Goal: Connect with others: Participate in discussion

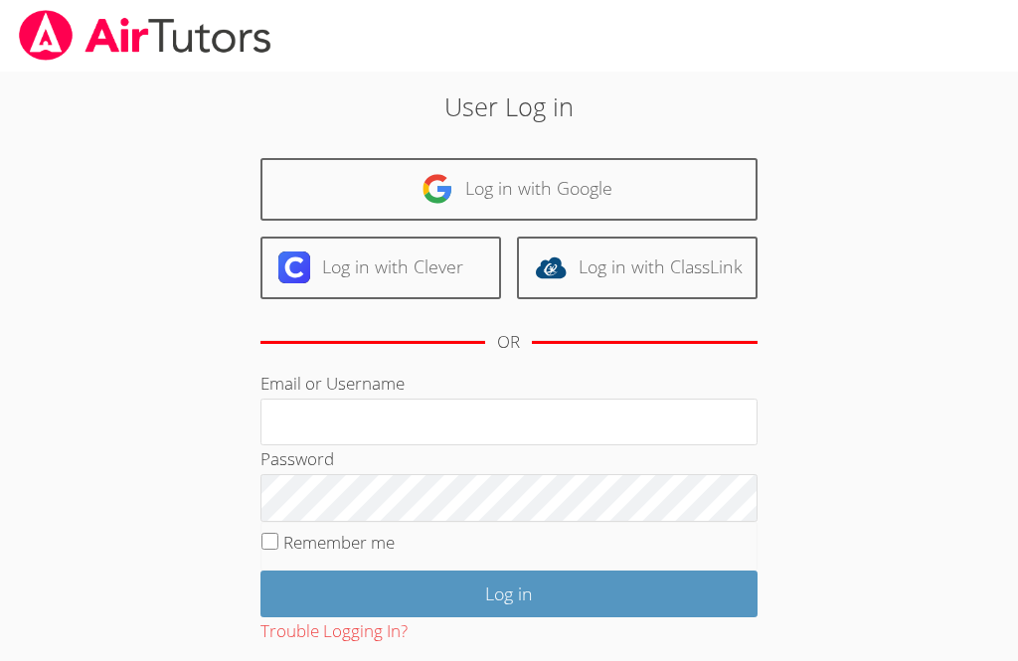
click at [598, 184] on link "Log in with Google" at bounding box center [508, 189] width 497 height 63
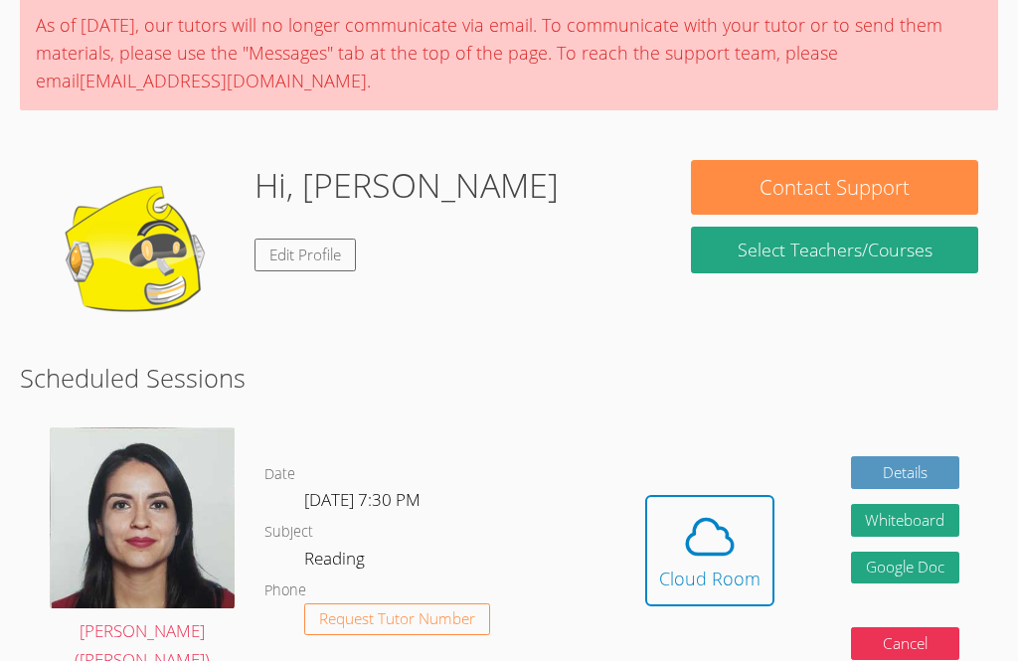
scroll to position [170, 0]
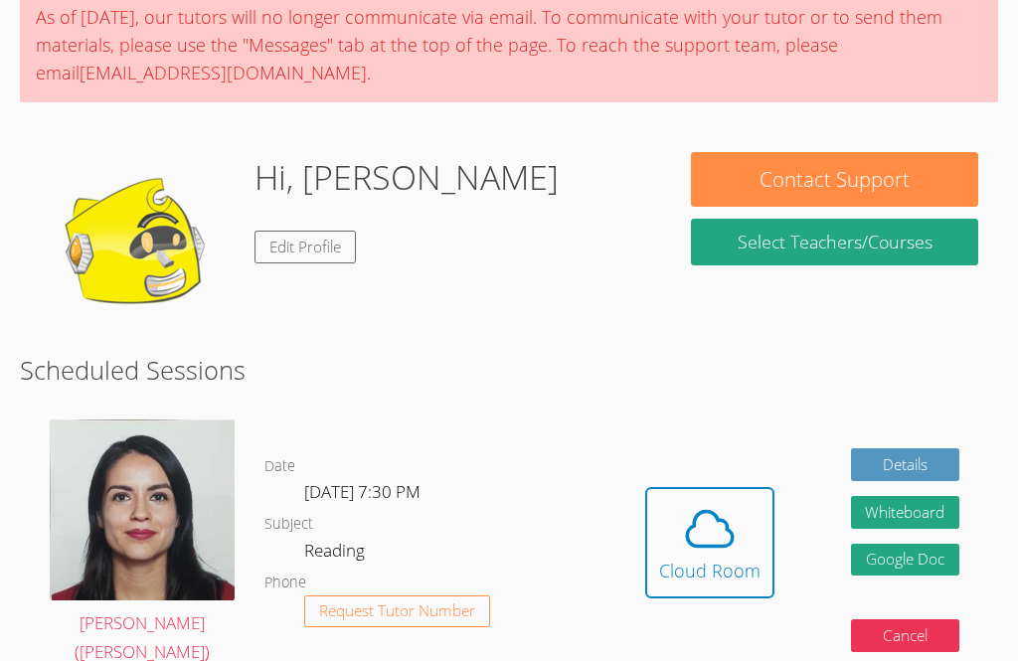
click at [715, 526] on icon at bounding box center [710, 529] width 56 height 56
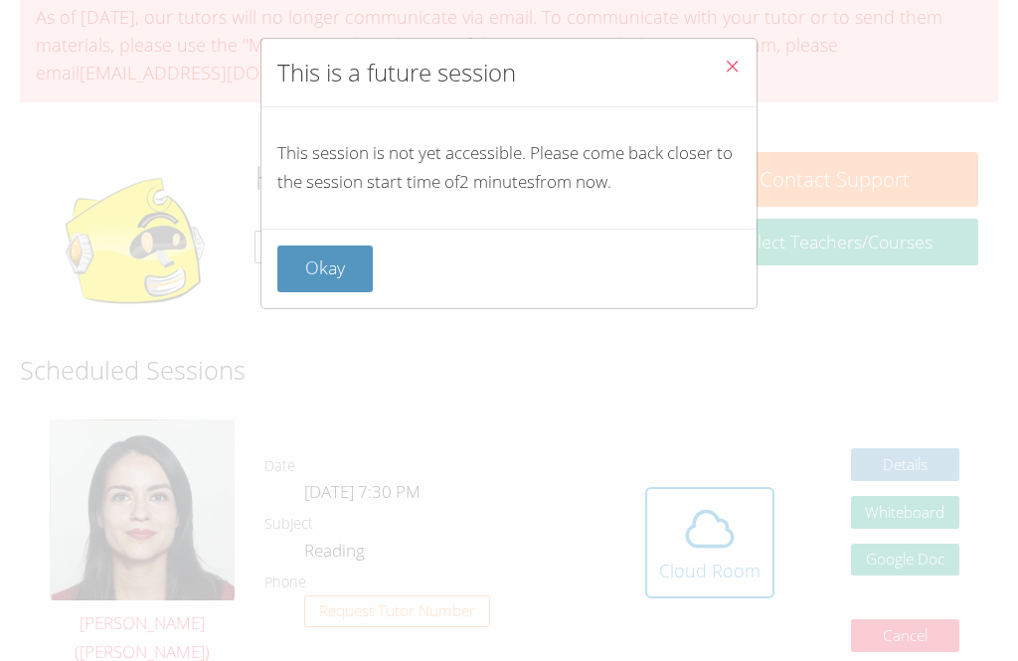
click at [328, 282] on button "Okay" at bounding box center [324, 269] width 95 height 47
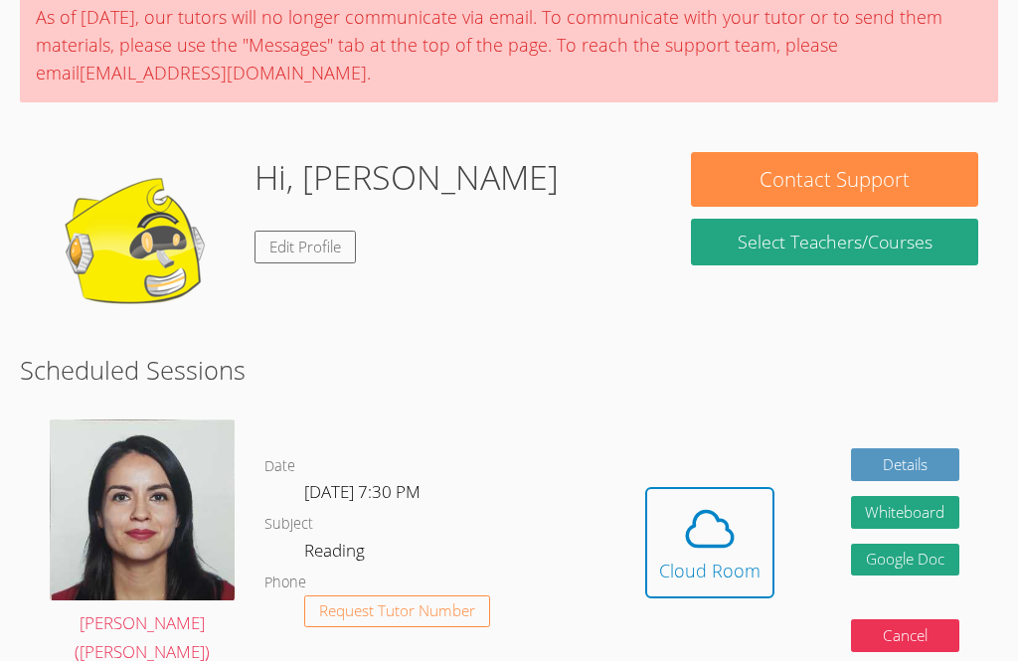
click at [741, 527] on span at bounding box center [709, 529] width 101 height 56
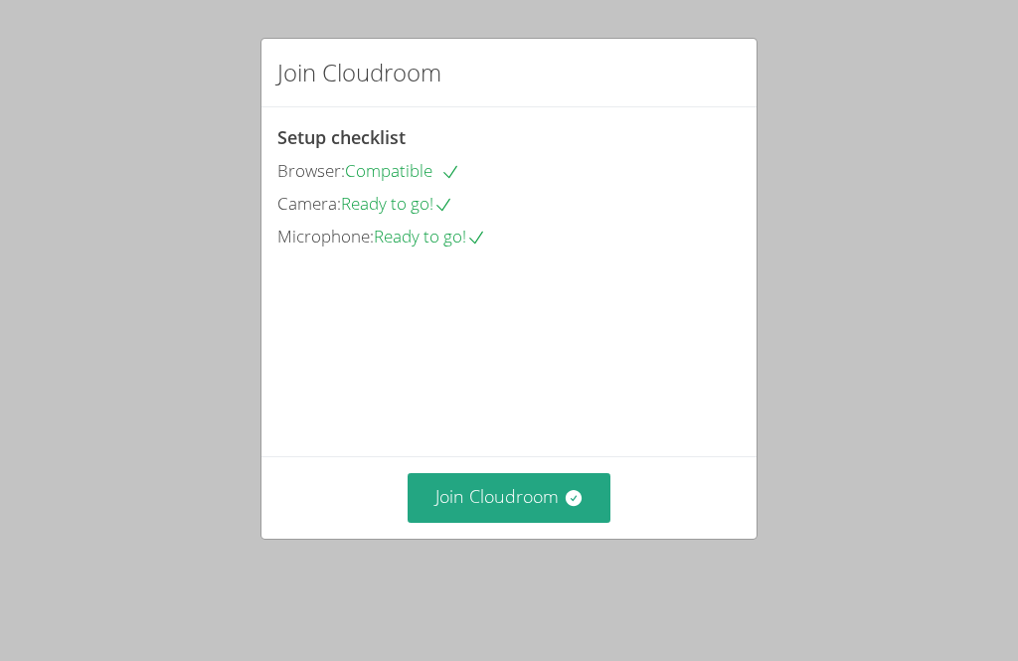
click at [526, 485] on button "Join Cloudroom" at bounding box center [510, 497] width 204 height 49
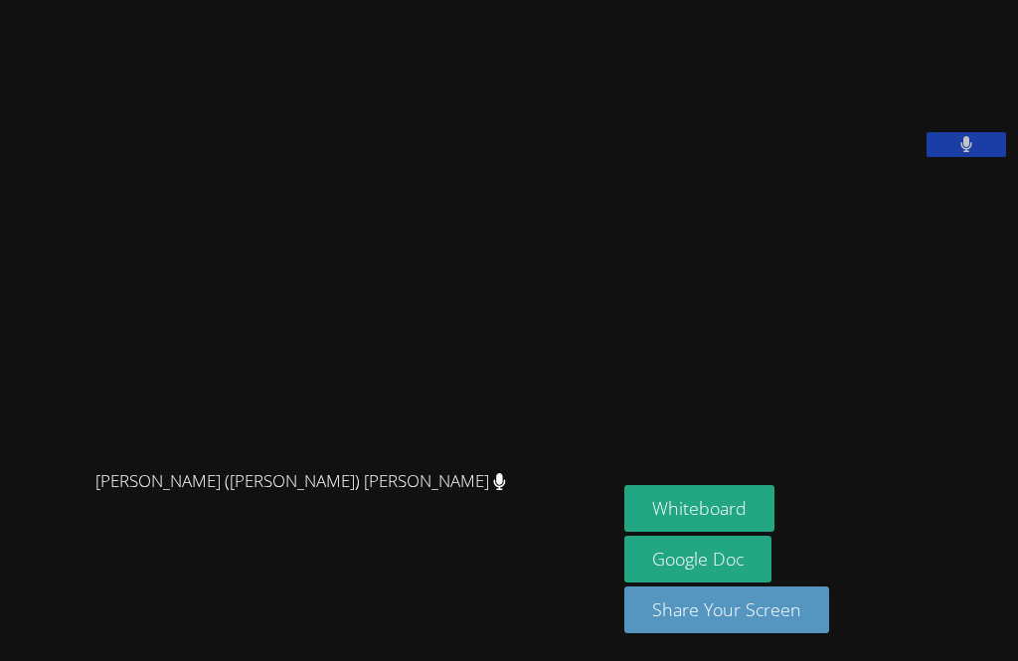
click at [624, 532] on button "Whiteboard" at bounding box center [699, 508] width 150 height 47
